Goal: Browse casually

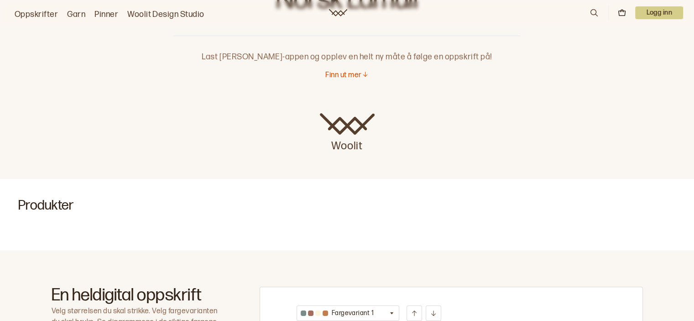
scroll to position [4, 0]
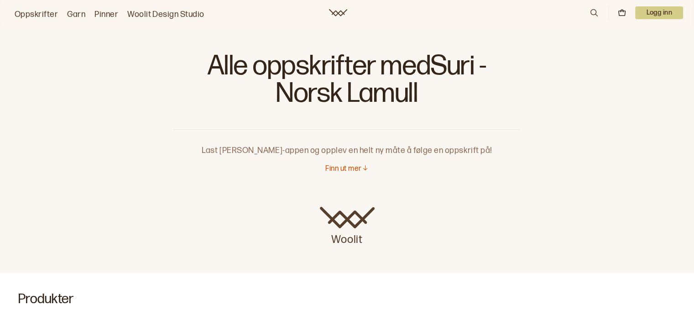
click at [36, 15] on link "Oppskrifter" at bounding box center [36, 14] width 43 height 13
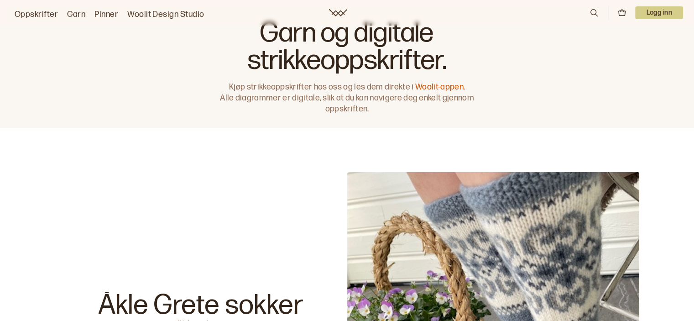
click at [79, 14] on link "Garn" at bounding box center [76, 14] width 18 height 13
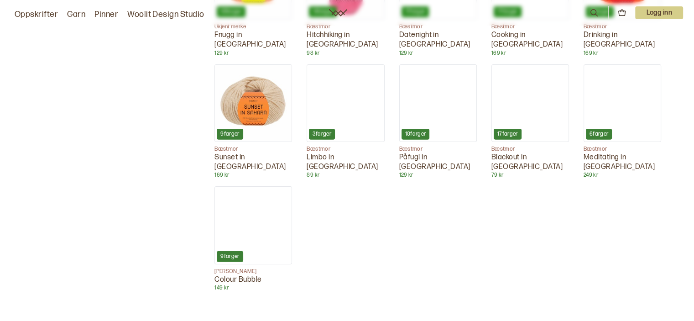
scroll to position [2407, 0]
